Goal: Task Accomplishment & Management: Manage account settings

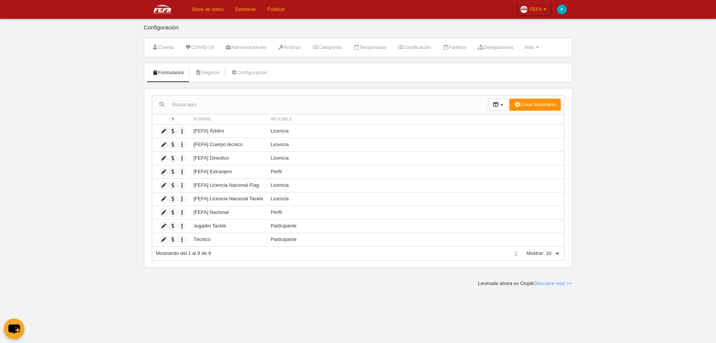
click at [559, 256] on select "10 25 50 100 500" at bounding box center [553, 253] width 16 height 7
select select "50"
click at [545, 250] on select "10 25 50 100 500" at bounding box center [553, 253] width 16 height 7
click at [596, 219] on body "Base de datos Gestionar Publicar FEFA Ajustes generales Ir a mi dominio FEFA Mi…" at bounding box center [358, 171] width 716 height 343
drag, startPoint x: 286, startPoint y: 157, endPoint x: 273, endPoint y: 157, distance: 13.2
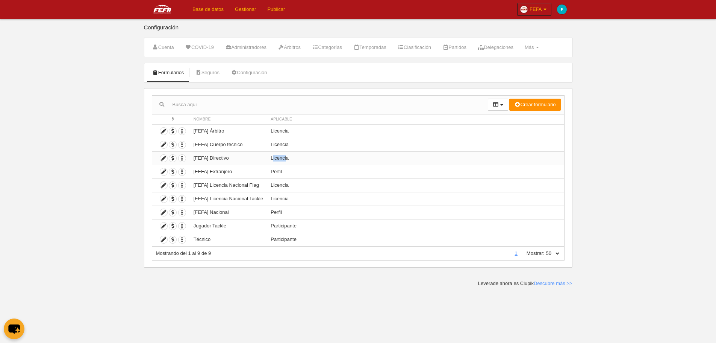
click at [273, 157] on td "Licencia" at bounding box center [415, 158] width 297 height 14
click at [279, 157] on td "Licencia" at bounding box center [415, 158] width 297 height 14
click at [165, 158] on icon at bounding box center [163, 158] width 7 height 7
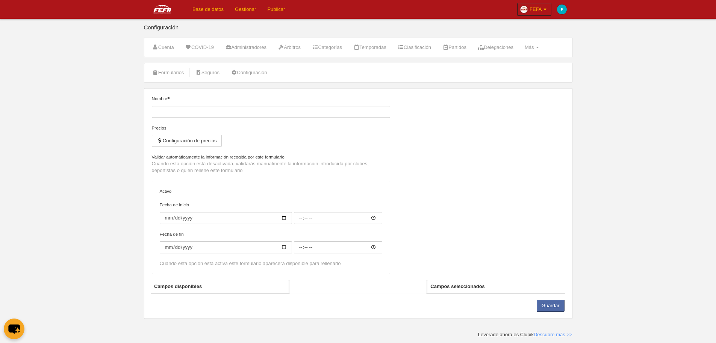
type input "[FEFA] Directivo"
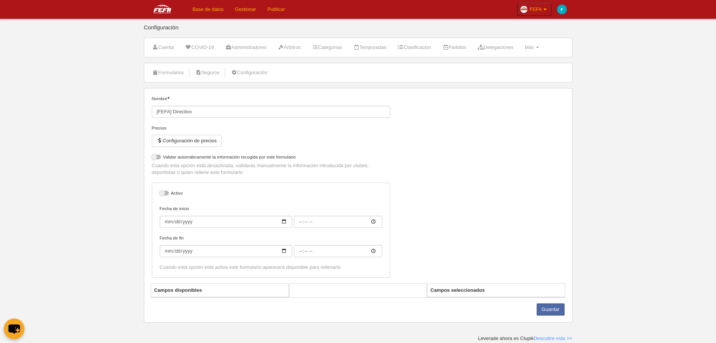
select select "selected"
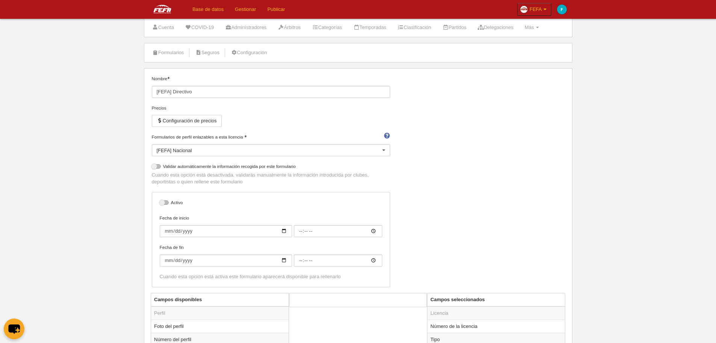
scroll to position [38, 0]
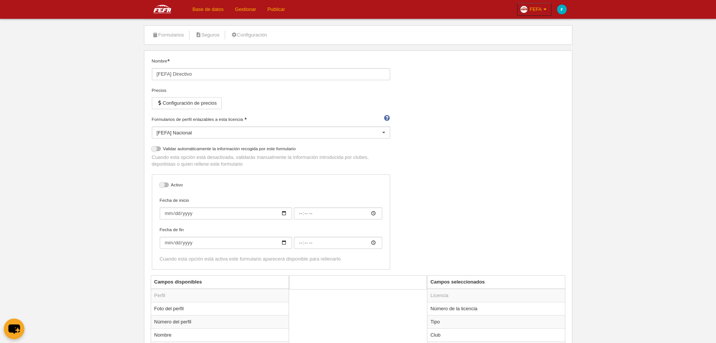
click at [386, 135] on div at bounding box center [384, 133] width 12 height 12
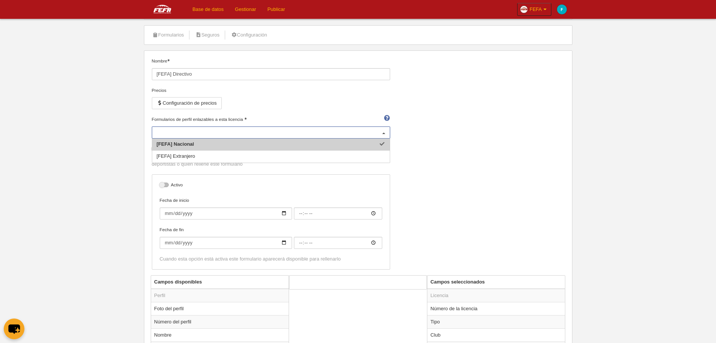
click at [386, 134] on div at bounding box center [384, 133] width 12 height 12
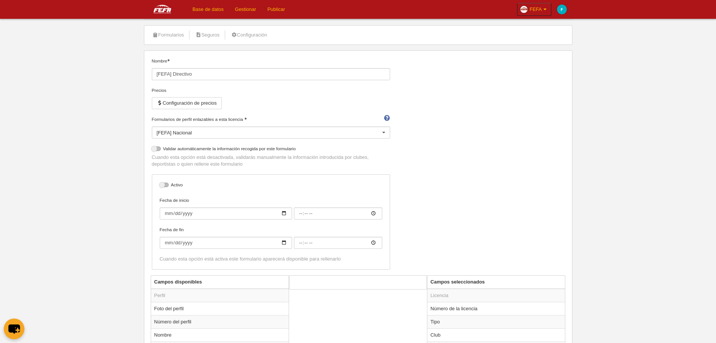
click at [408, 147] on div "Nombre [FEFA] Directivo Precios Configuración de precios Formularios de perfil …" at bounding box center [358, 166] width 419 height 217
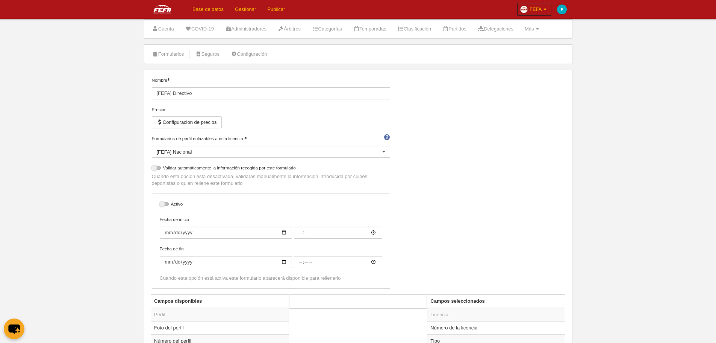
scroll to position [0, 0]
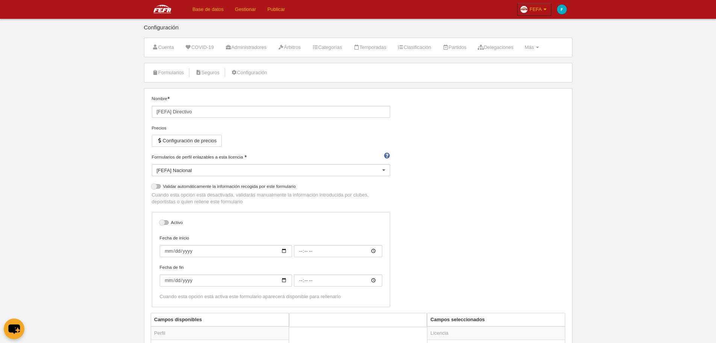
click at [165, 225] on label at bounding box center [165, 222] width 11 height 7
click at [165, 225] on input "checkbox" at bounding box center [162, 224] width 5 height 5
checkbox input "true"
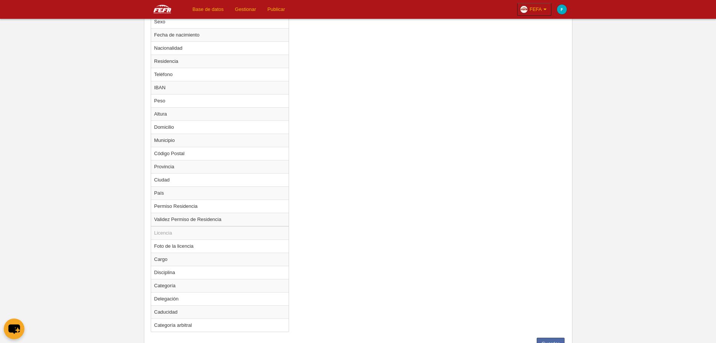
scroll to position [489, 0]
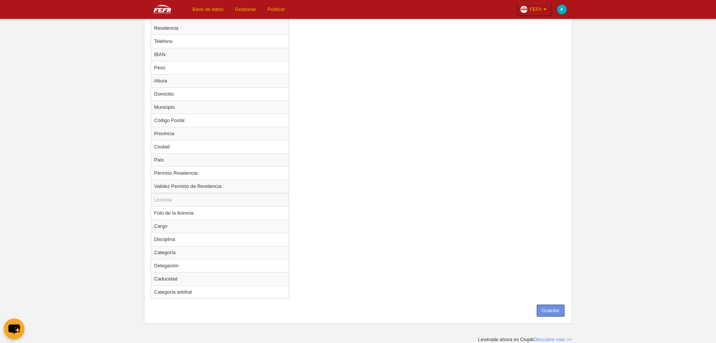
click at [558, 310] on button "Guardar" at bounding box center [551, 310] width 28 height 12
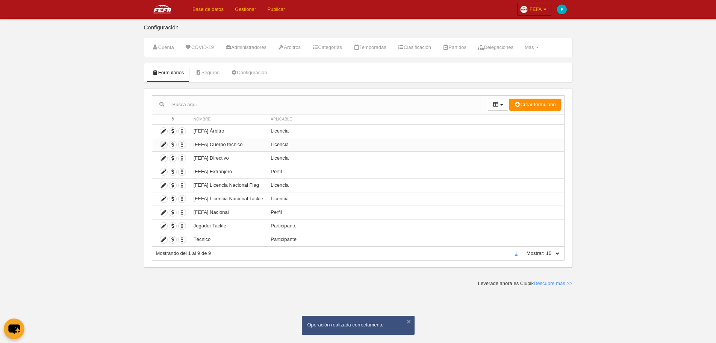
click at [164, 144] on icon at bounding box center [163, 144] width 7 height 7
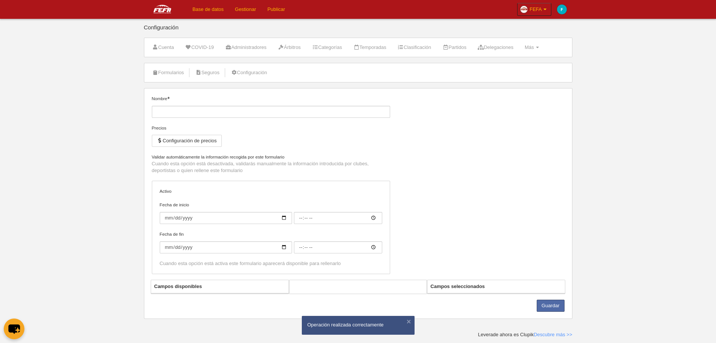
type input "[FEFA] Cuerpo técnico"
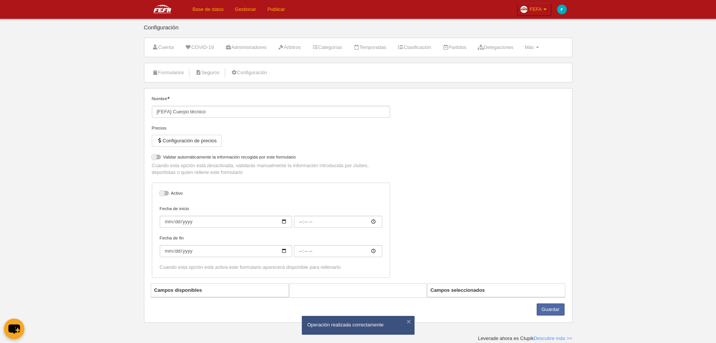
select select "selected"
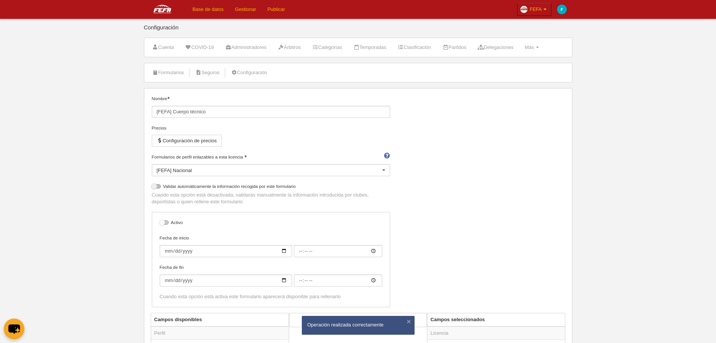
click at [165, 223] on div at bounding box center [164, 222] width 9 height 5
click at [165, 223] on input "checkbox" at bounding box center [162, 224] width 5 height 5
checkbox input "true"
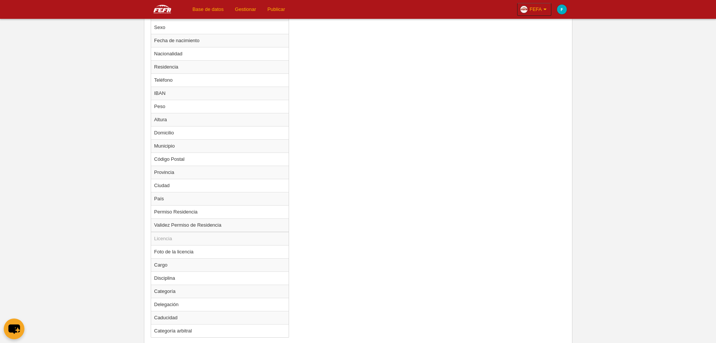
scroll to position [489, 0]
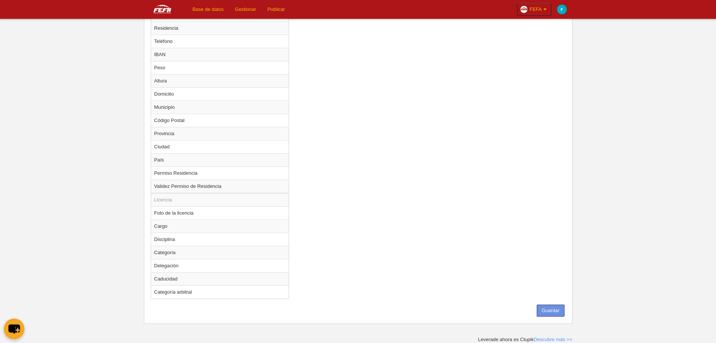
click at [555, 311] on button "Guardar" at bounding box center [551, 310] width 28 height 12
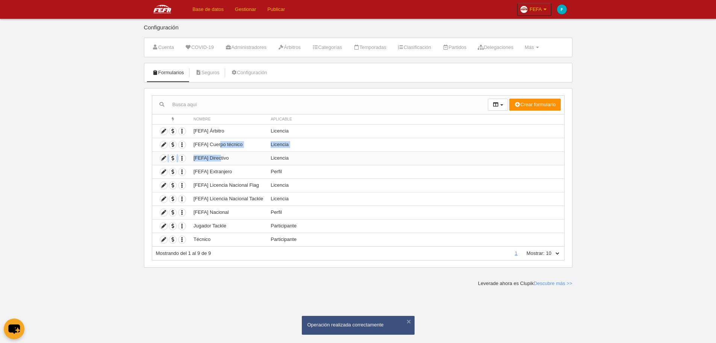
drag, startPoint x: 221, startPoint y: 144, endPoint x: 221, endPoint y: 158, distance: 13.5
click at [221, 158] on tbody "Duplicar formulario Borrar formulario [FEFA] Árbitro Licencia Duplicar formular…" at bounding box center [358, 185] width 412 height 122
click at [99, 163] on body "Base de datos Gestionar Publicar FEFA Ajustes generales Ir a mi dominio FEFA Mi…" at bounding box center [358, 171] width 716 height 343
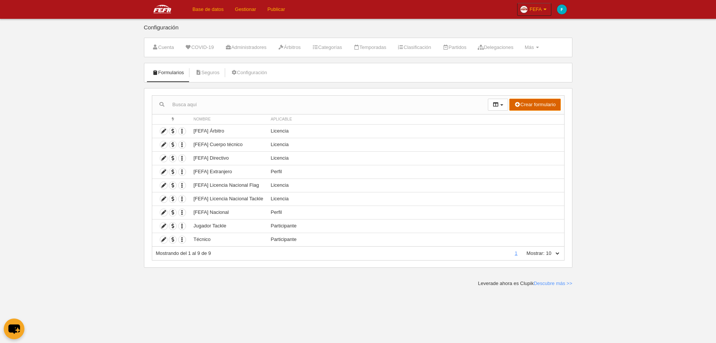
click at [535, 105] on button "Crear formulario" at bounding box center [535, 105] width 51 height 12
click at [639, 160] on body "Base de datos Gestionar Publicar FEFA Ajustes generales Ir a mi dominio FEFA Mi…" at bounding box center [358, 171] width 716 height 343
click at [165, 159] on icon at bounding box center [163, 158] width 7 height 7
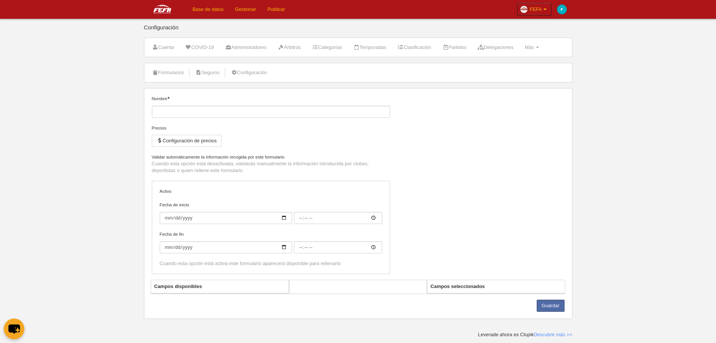
type input "[FEFA] Directivo"
checkbox input "true"
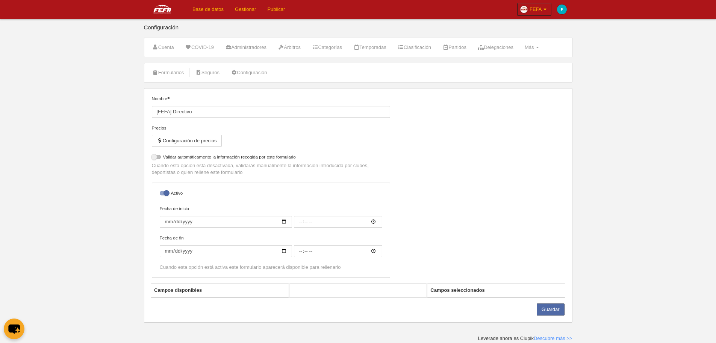
select select "selected"
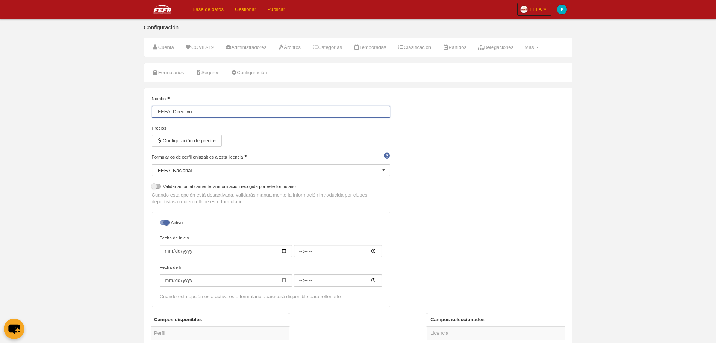
click at [211, 111] on input "[FEFA] Directivo" at bounding box center [271, 112] width 238 height 12
click at [184, 114] on input "[FEFA] Directivo" at bounding box center [271, 112] width 238 height 12
type input "[FEFA] Staff"
click at [504, 196] on div "Nombre [FEFA] Staff Precios Configuración de precios Formularios de perfil enla…" at bounding box center [358, 203] width 419 height 217
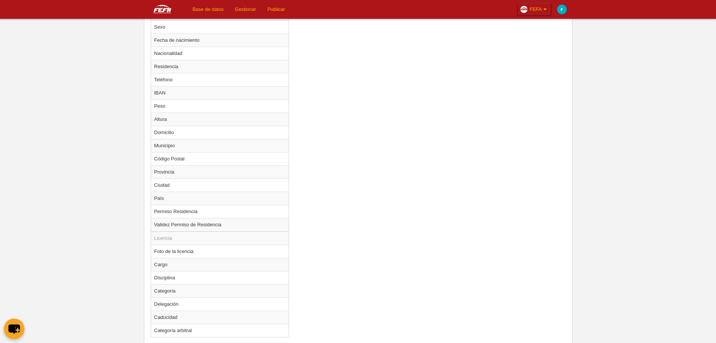
scroll to position [489, 0]
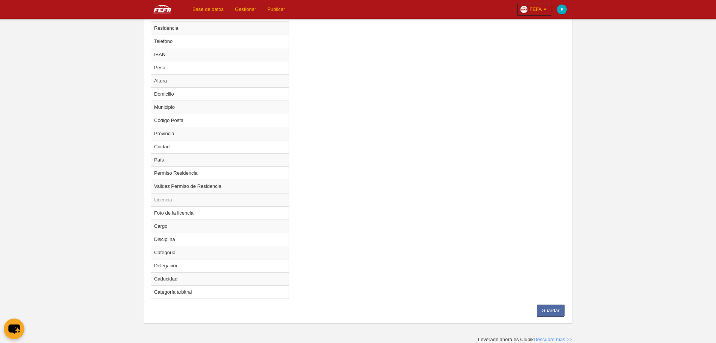
drag, startPoint x: 539, startPoint y: 302, endPoint x: 544, endPoint y: 309, distance: 8.9
click at [539, 302] on div "Campos disponibles Perfil Foto del perfil Número del perfil Nombre Apellidos Em…" at bounding box center [358, 64] width 419 height 481
click at [544, 310] on button "Guardar" at bounding box center [551, 310] width 28 height 12
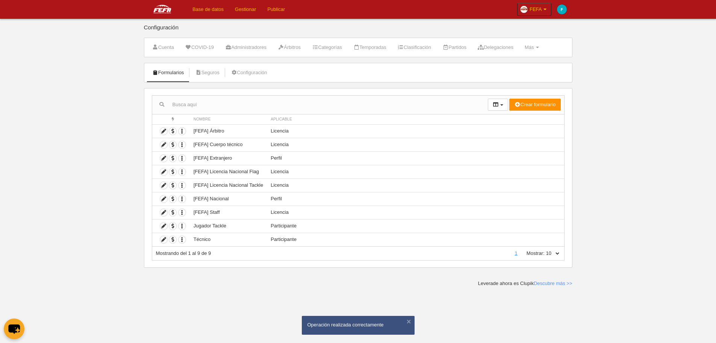
click at [214, 10] on link "Base de datos" at bounding box center [208, 9] width 43 height 19
click at [534, 49] on span "Más" at bounding box center [529, 47] width 9 height 6
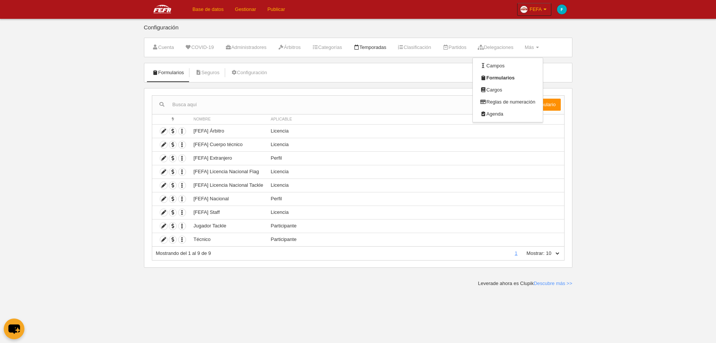
click at [372, 50] on link "Temporadas" at bounding box center [369, 47] width 41 height 11
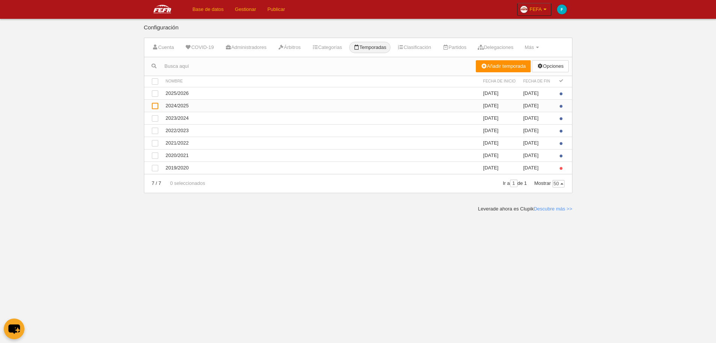
click at [155, 105] on div at bounding box center [155, 106] width 6 height 6
checkbox input "true"
click at [155, 105] on div at bounding box center [155, 106] width 6 height 6
checkbox input "false"
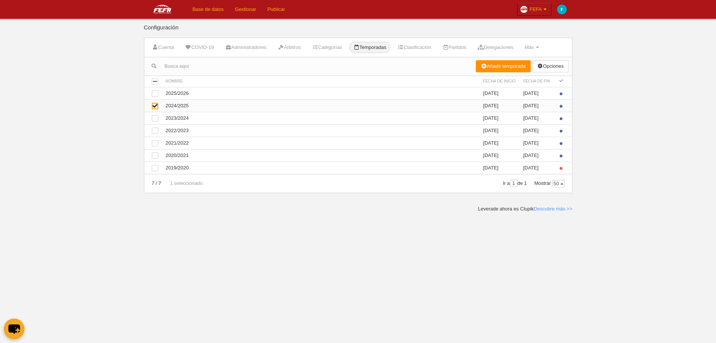
checkbox input "false"
click at [534, 47] on span "Más" at bounding box center [529, 47] width 9 height 6
click at [521, 76] on link "Formularios" at bounding box center [508, 78] width 70 height 12
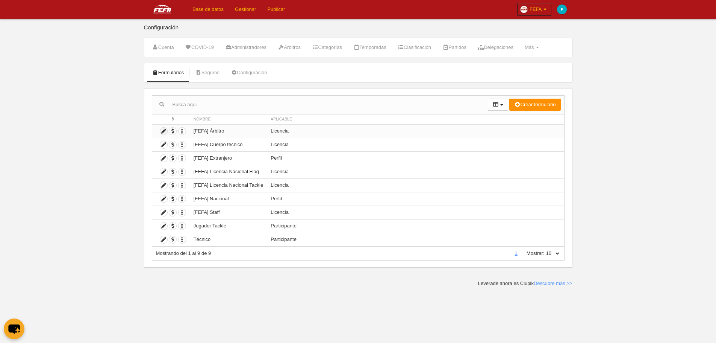
click at [161, 129] on icon at bounding box center [163, 131] width 7 height 7
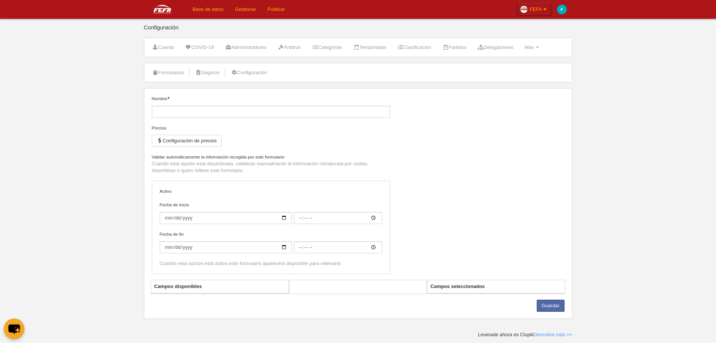
type input "[FEFA] Árbitro"
checkbox input "true"
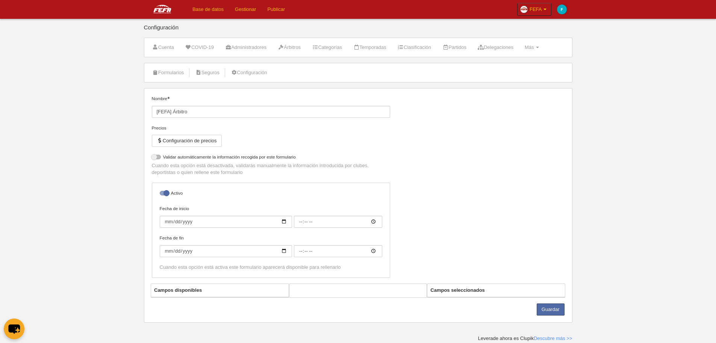
select select "selected"
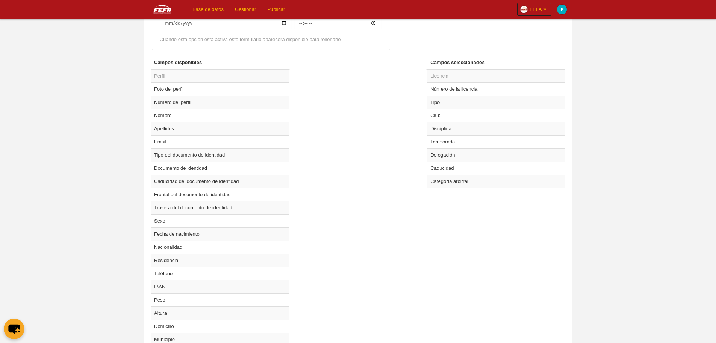
scroll to position [188, 0]
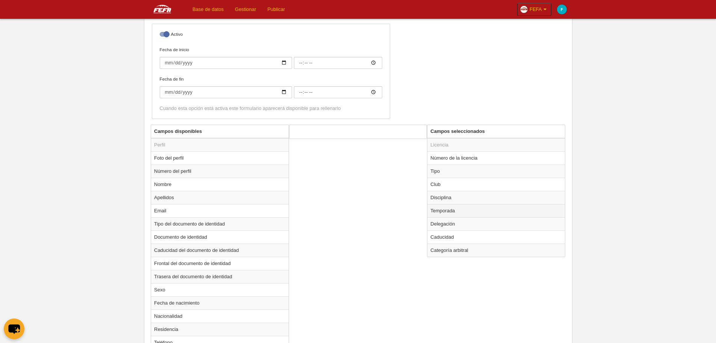
click at [450, 212] on td "Temporada" at bounding box center [497, 210] width 138 height 13
radio input "true"
select select "8371"
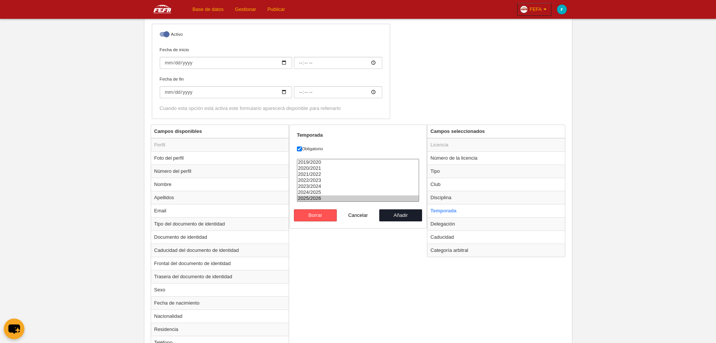
click at [321, 198] on option "2025/2026" at bounding box center [359, 198] width 122 height 6
click at [404, 216] on button "Añadir" at bounding box center [400, 215] width 43 height 12
radio input "false"
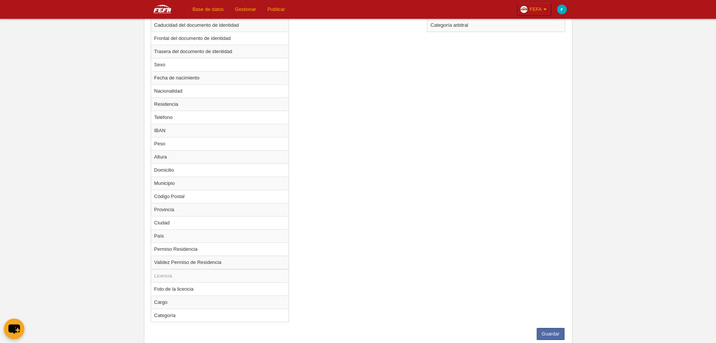
scroll to position [436, 0]
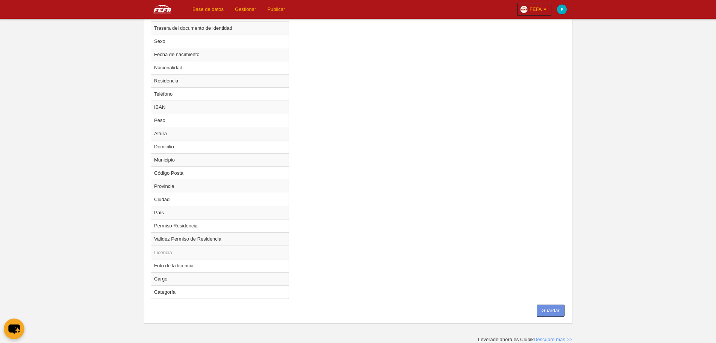
click at [546, 314] on button "Guardar" at bounding box center [551, 310] width 28 height 12
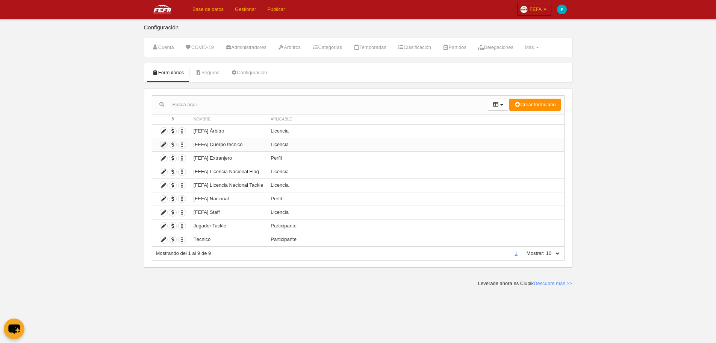
click at [165, 144] on icon at bounding box center [163, 144] width 7 height 7
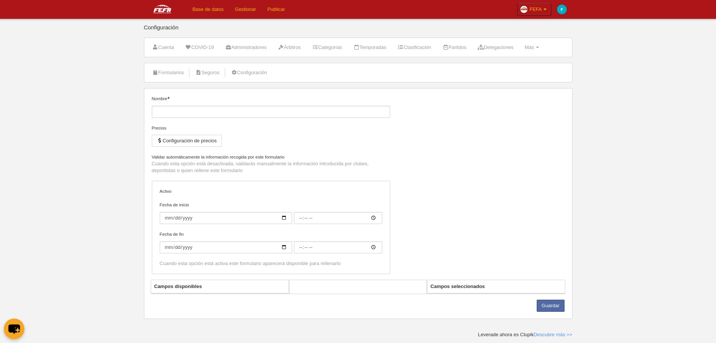
type input "[FEFA] Cuerpo técnico"
checkbox input "true"
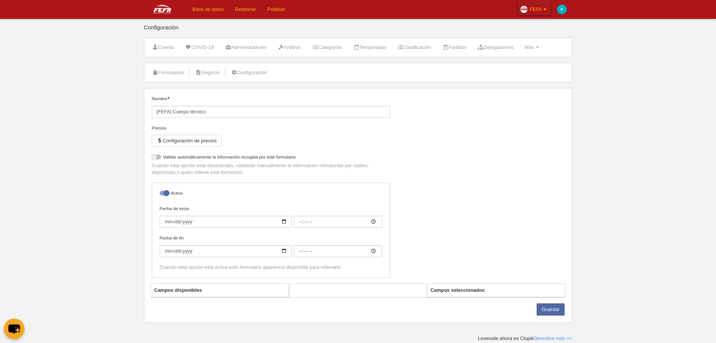
select select "selected"
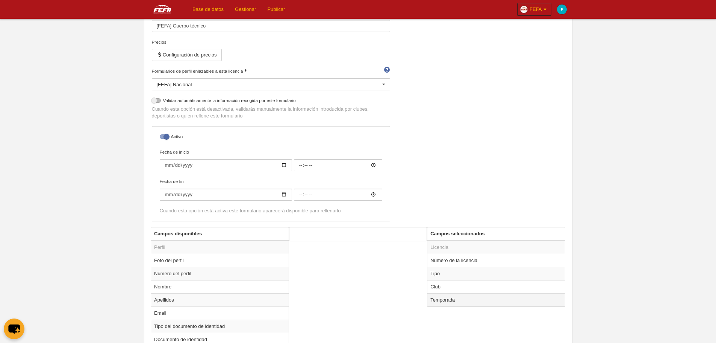
scroll to position [150, 0]
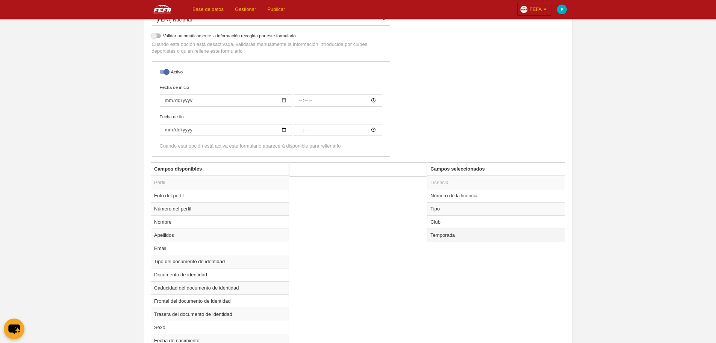
click at [497, 239] on td "Temporada" at bounding box center [497, 234] width 138 height 13
radio input "true"
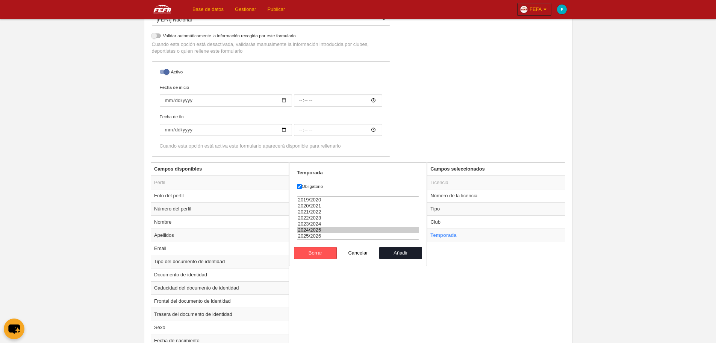
select select "8371"
click at [324, 234] on option "2025/2026" at bounding box center [359, 236] width 122 height 6
click at [402, 255] on button "Añadir" at bounding box center [400, 253] width 43 height 12
radio input "false"
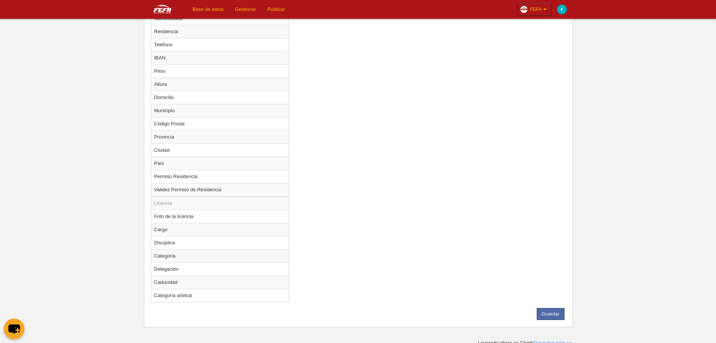
scroll to position [489, 0]
click at [545, 311] on button "Guardar" at bounding box center [551, 310] width 28 height 12
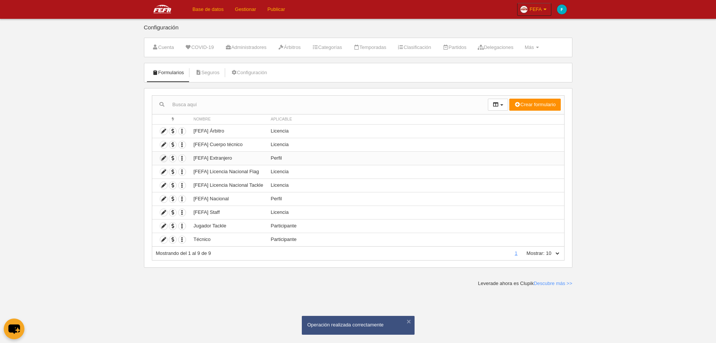
click at [163, 159] on icon at bounding box center [163, 158] width 7 height 7
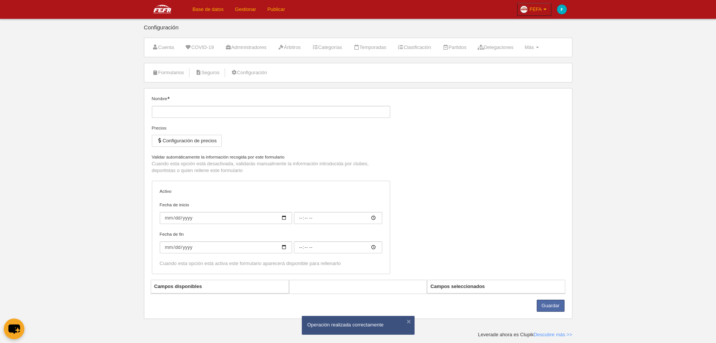
type input "[FEFA] Extranjero"
checkbox input "true"
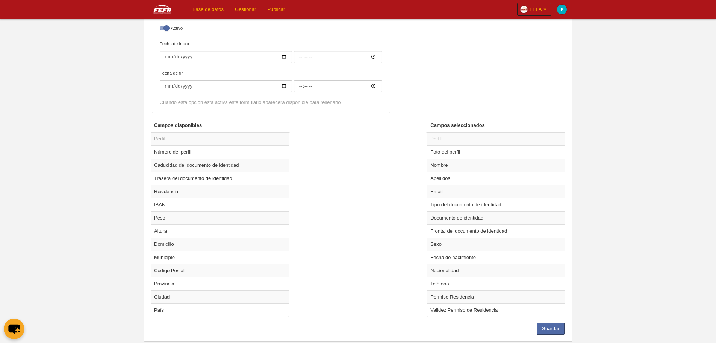
scroll to position [183, 0]
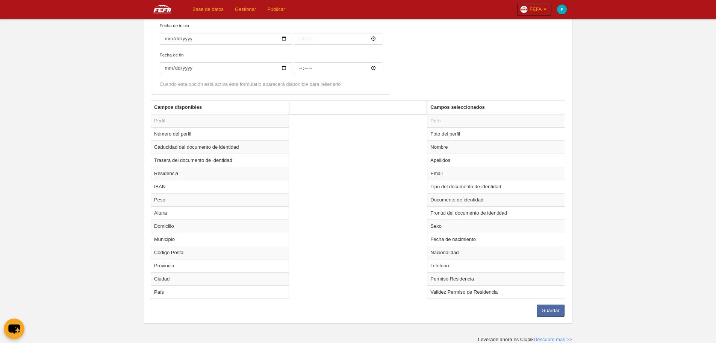
click at [343, 212] on div "Campos disponibles Perfil Número del perfil Caducidad del documento de identida…" at bounding box center [358, 202] width 419 height 204
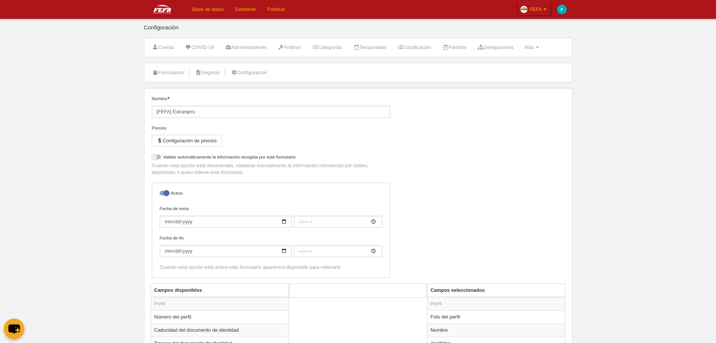
click at [481, 184] on div "Nombre [FEFA] Extranjero Precios Configuración de precios No permitir inscripci…" at bounding box center [358, 189] width 419 height 188
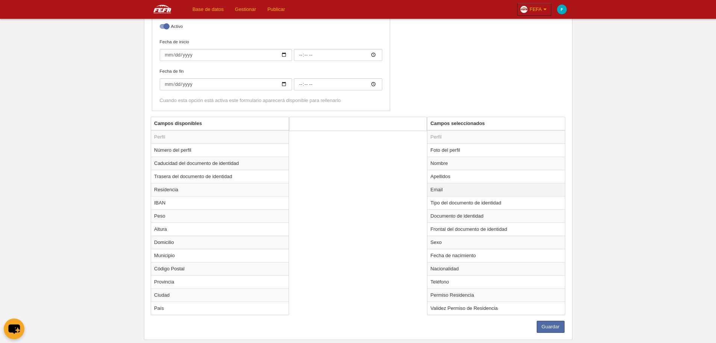
scroll to position [183, 0]
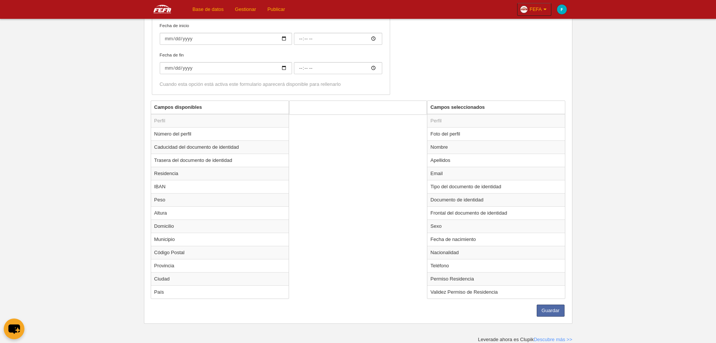
click at [363, 232] on div "Campos disponibles Perfil Número del perfil Caducidad del documento de identida…" at bounding box center [358, 202] width 419 height 204
click at [553, 309] on button "Guardar" at bounding box center [551, 310] width 28 height 12
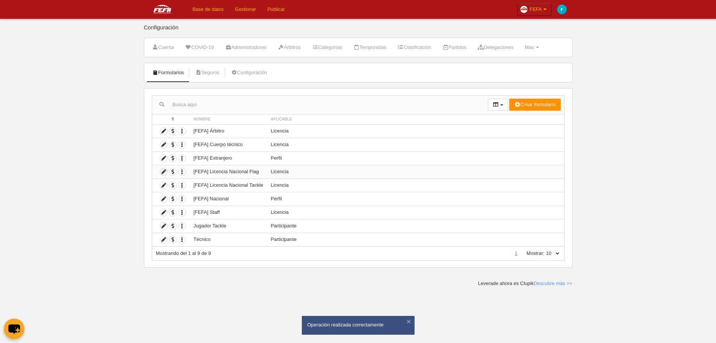
click at [164, 171] on icon at bounding box center [163, 171] width 7 height 7
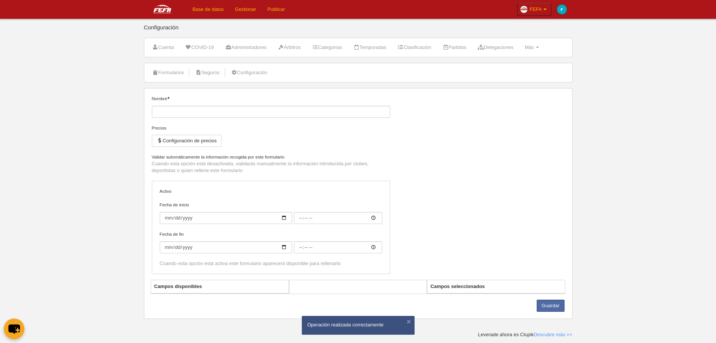
type input "[FEFA] Licencia Nacional Flag"
checkbox input "true"
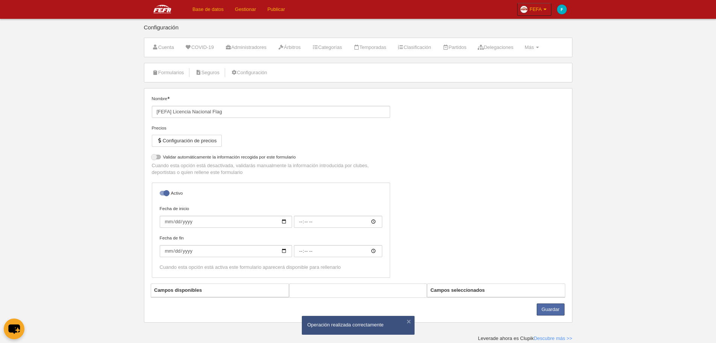
select select "selected"
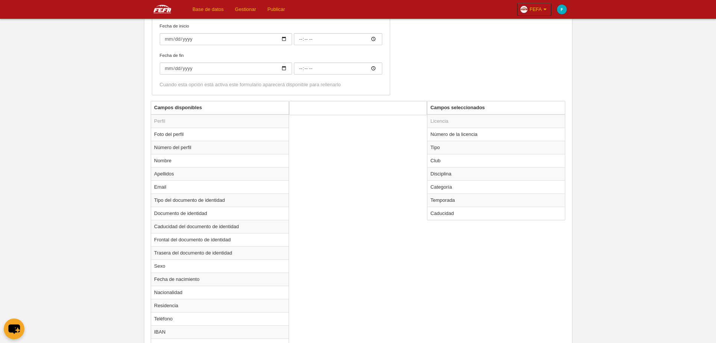
scroll to position [216, 0]
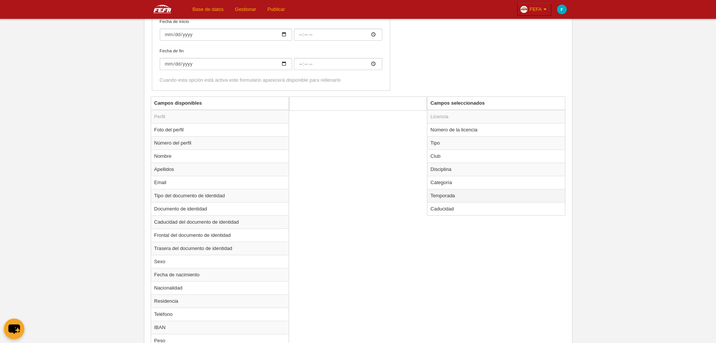
click at [467, 193] on td "Temporada" at bounding box center [497, 195] width 138 height 13
radio input "true"
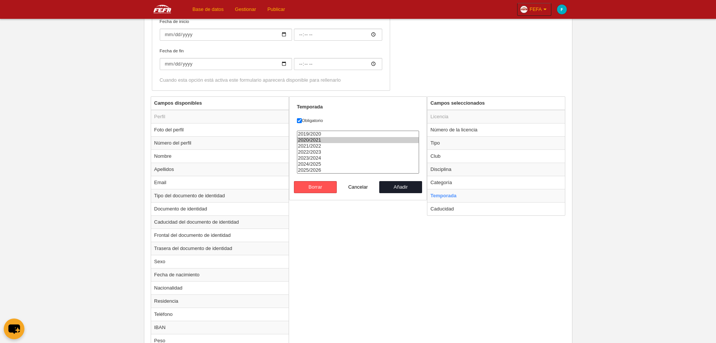
select select "8371"
click at [317, 169] on option "2025/2026" at bounding box center [359, 170] width 122 height 6
click at [410, 189] on button "Añadir" at bounding box center [400, 187] width 43 height 12
radio input "false"
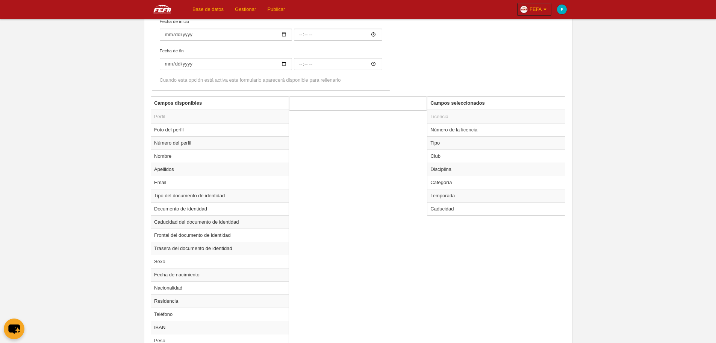
scroll to position [449, 0]
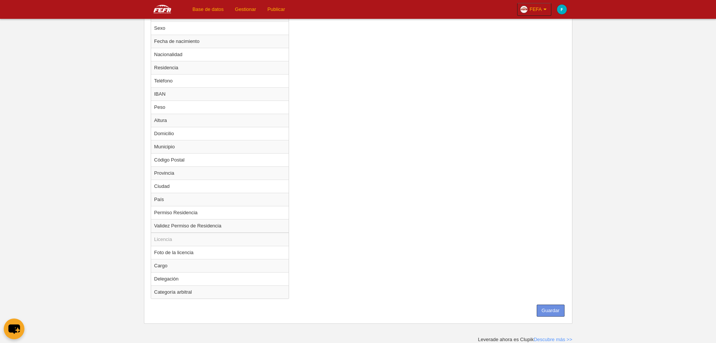
click at [548, 306] on button "Guardar" at bounding box center [551, 310] width 28 height 12
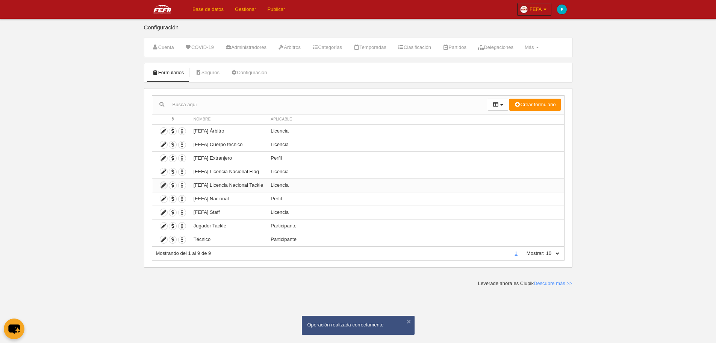
click at [160, 184] on icon at bounding box center [163, 185] width 7 height 7
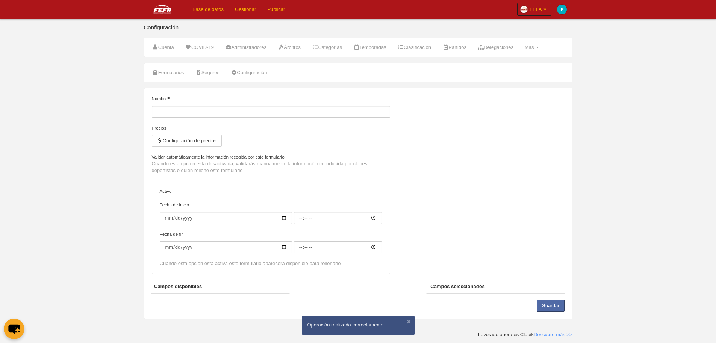
type input "[FEFA] Licencia Nacional Tackle"
checkbox input "true"
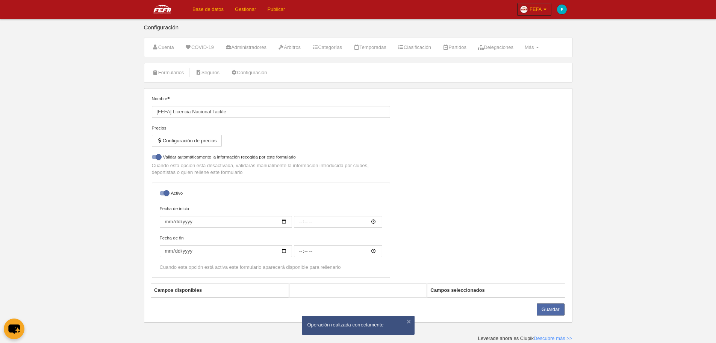
select select "selected"
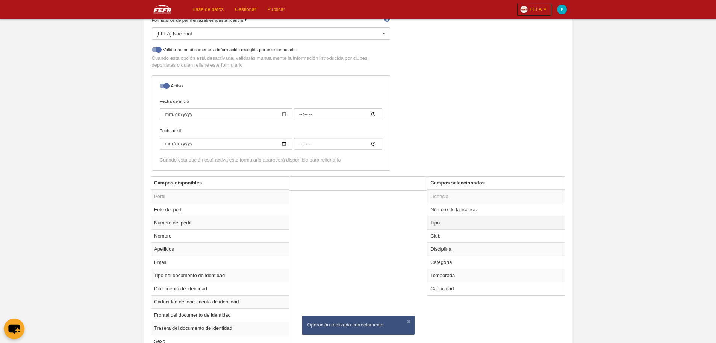
scroll to position [216, 0]
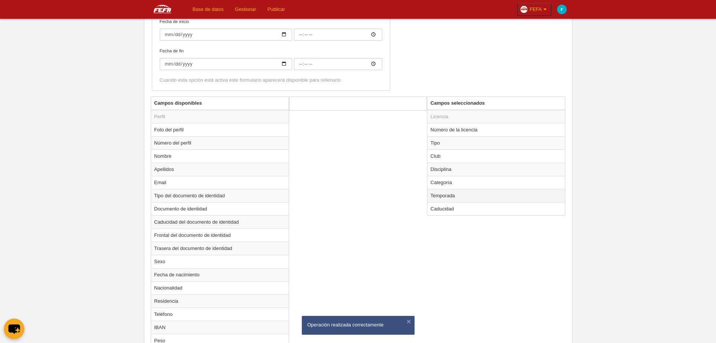
click at [463, 197] on td "Temporada" at bounding box center [497, 195] width 138 height 13
radio input "true"
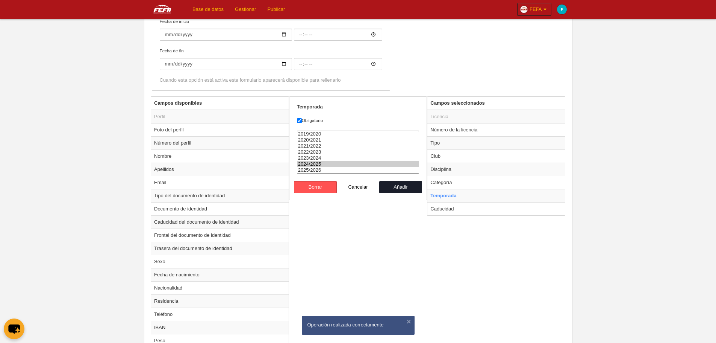
select select "8371"
click at [307, 169] on option "2025/2026" at bounding box center [359, 170] width 122 height 6
click at [397, 188] on button "Añadir" at bounding box center [400, 187] width 43 height 12
radio input "false"
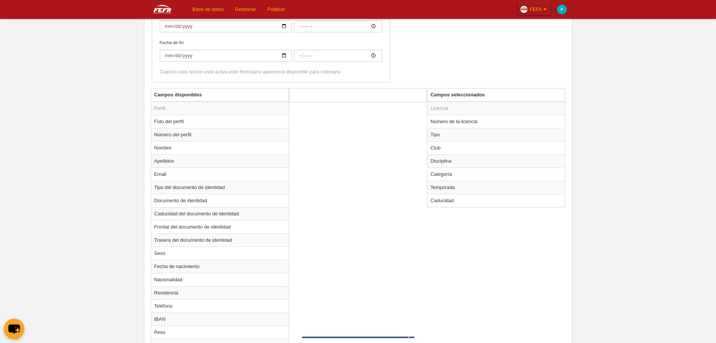
scroll to position [442, 0]
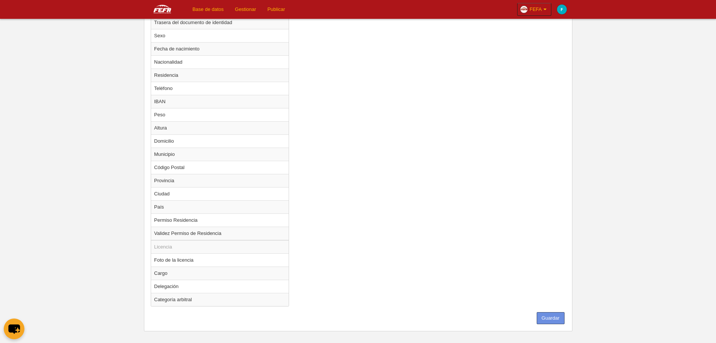
click at [550, 320] on button "Guardar" at bounding box center [551, 318] width 28 height 12
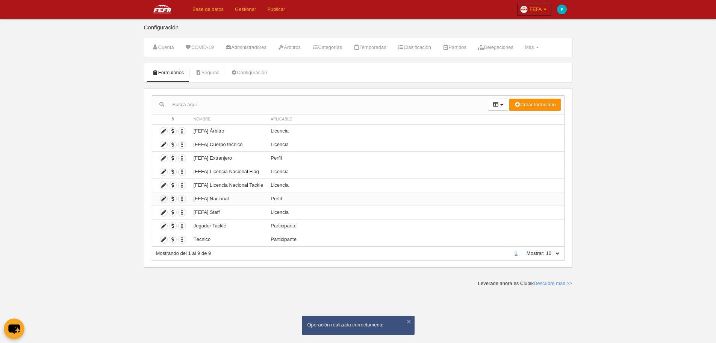
click at [162, 199] on icon at bounding box center [163, 198] width 7 height 7
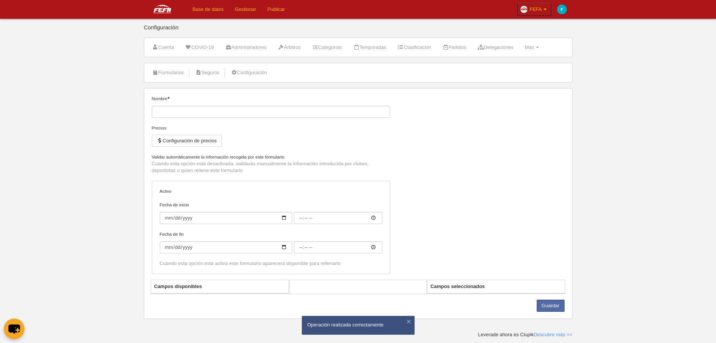
type input "[FEFA] Nacional"
checkbox input "true"
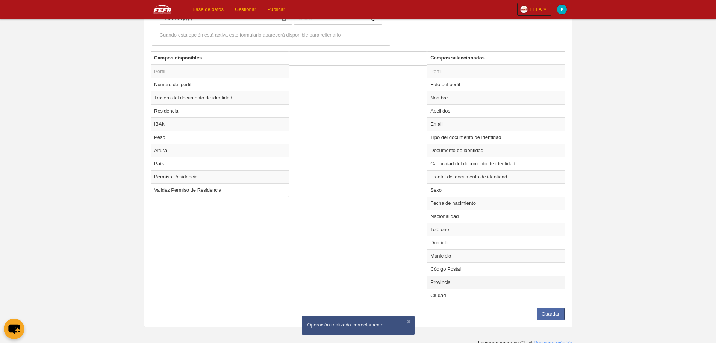
scroll to position [235, 0]
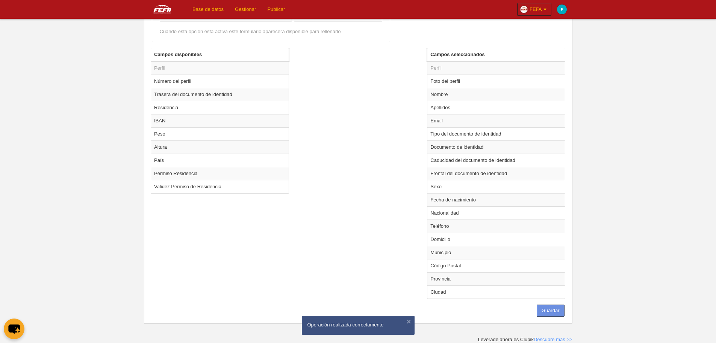
click at [553, 313] on button "Guardar" at bounding box center [551, 310] width 28 height 12
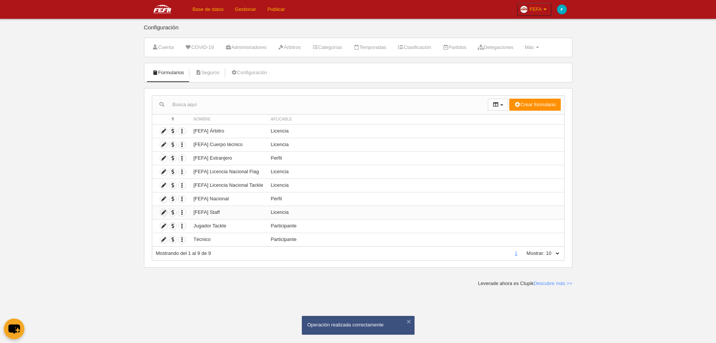
click at [161, 214] on icon at bounding box center [163, 212] width 7 height 7
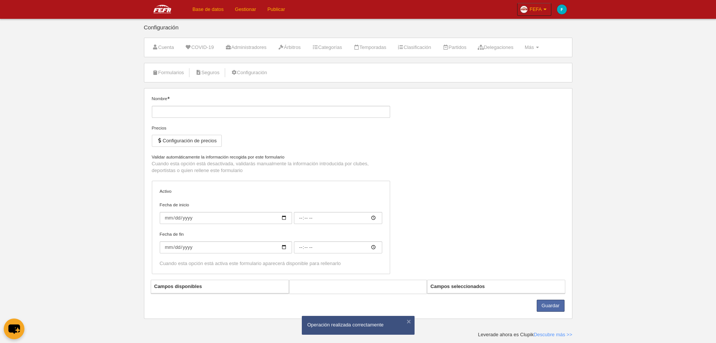
type input "[FEFA] Staff"
checkbox input "true"
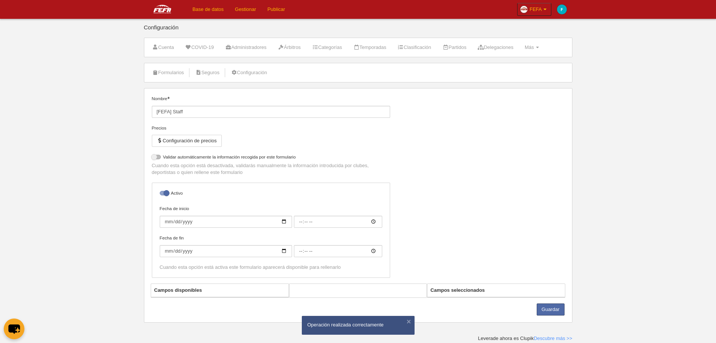
select select "selected"
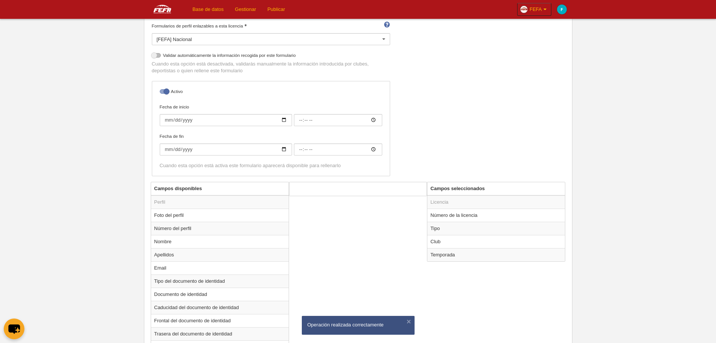
scroll to position [179, 0]
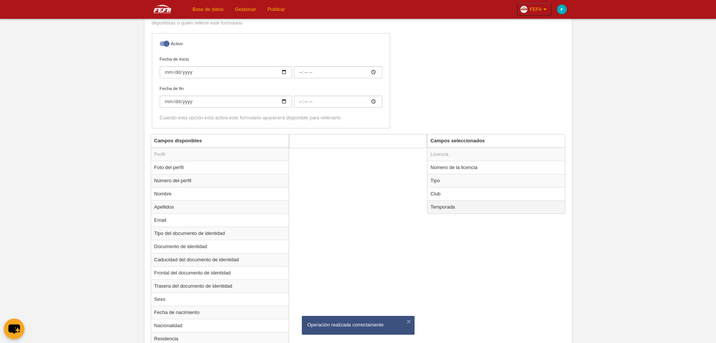
click at [471, 211] on td "Temporada" at bounding box center [497, 206] width 138 height 13
radio input "true"
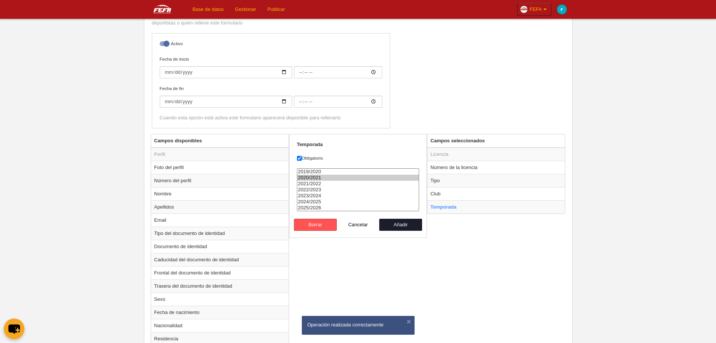
select select "8371"
click at [341, 208] on option "2025/2026" at bounding box center [359, 208] width 122 height 6
click at [408, 226] on button "Añadir" at bounding box center [400, 225] width 43 height 12
radio input "false"
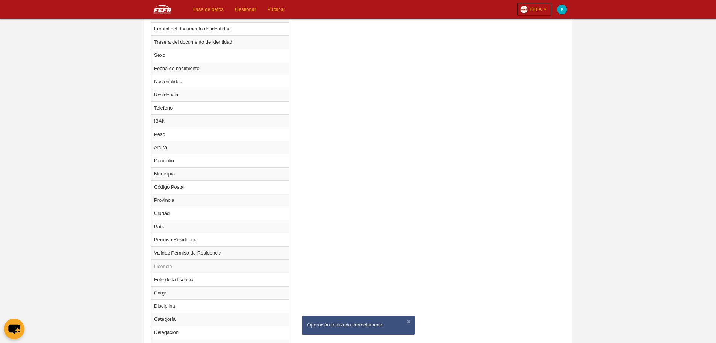
scroll to position [489, 0]
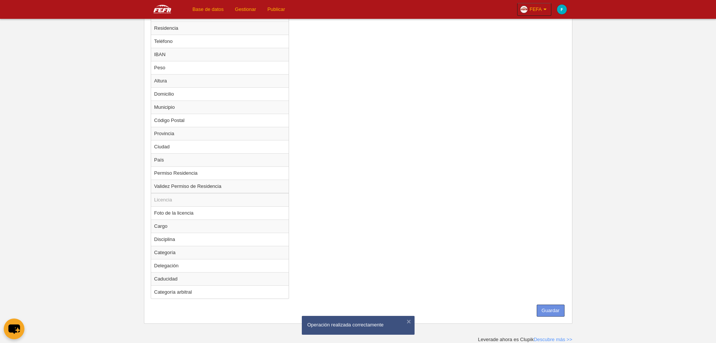
click at [546, 313] on button "Guardar" at bounding box center [551, 310] width 28 height 12
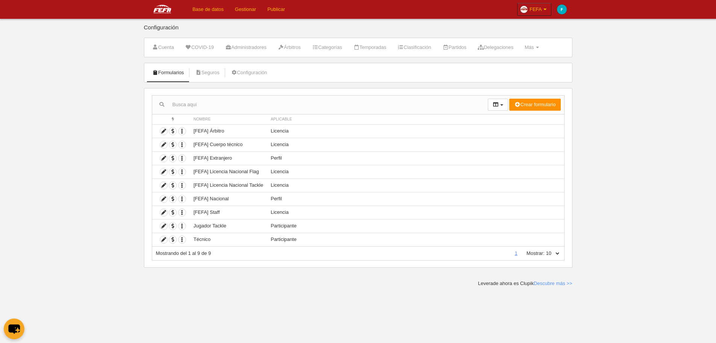
click at [209, 12] on link "Base de datos" at bounding box center [208, 9] width 43 height 19
